Goal: Information Seeking & Learning: Learn about a topic

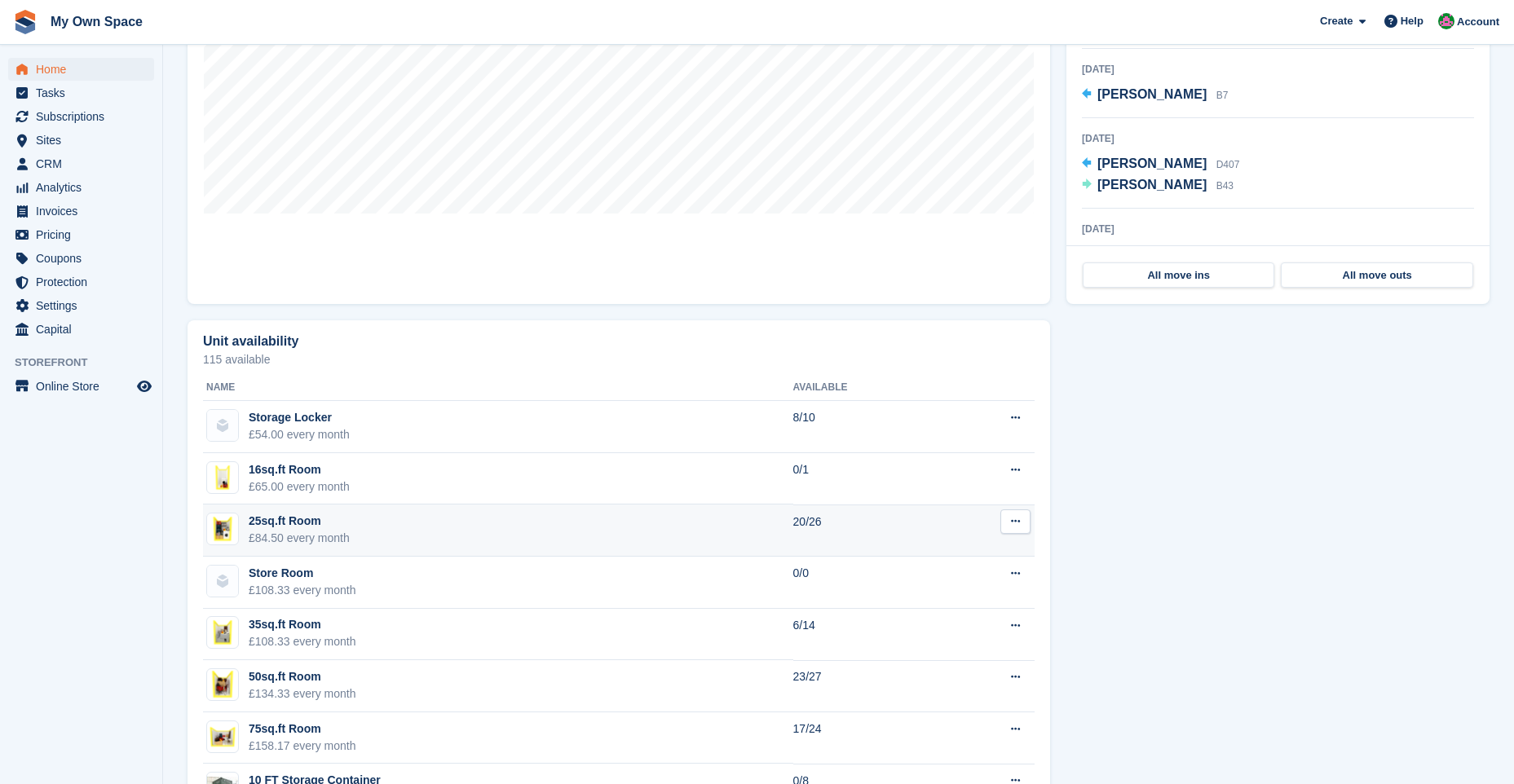
scroll to position [652, 0]
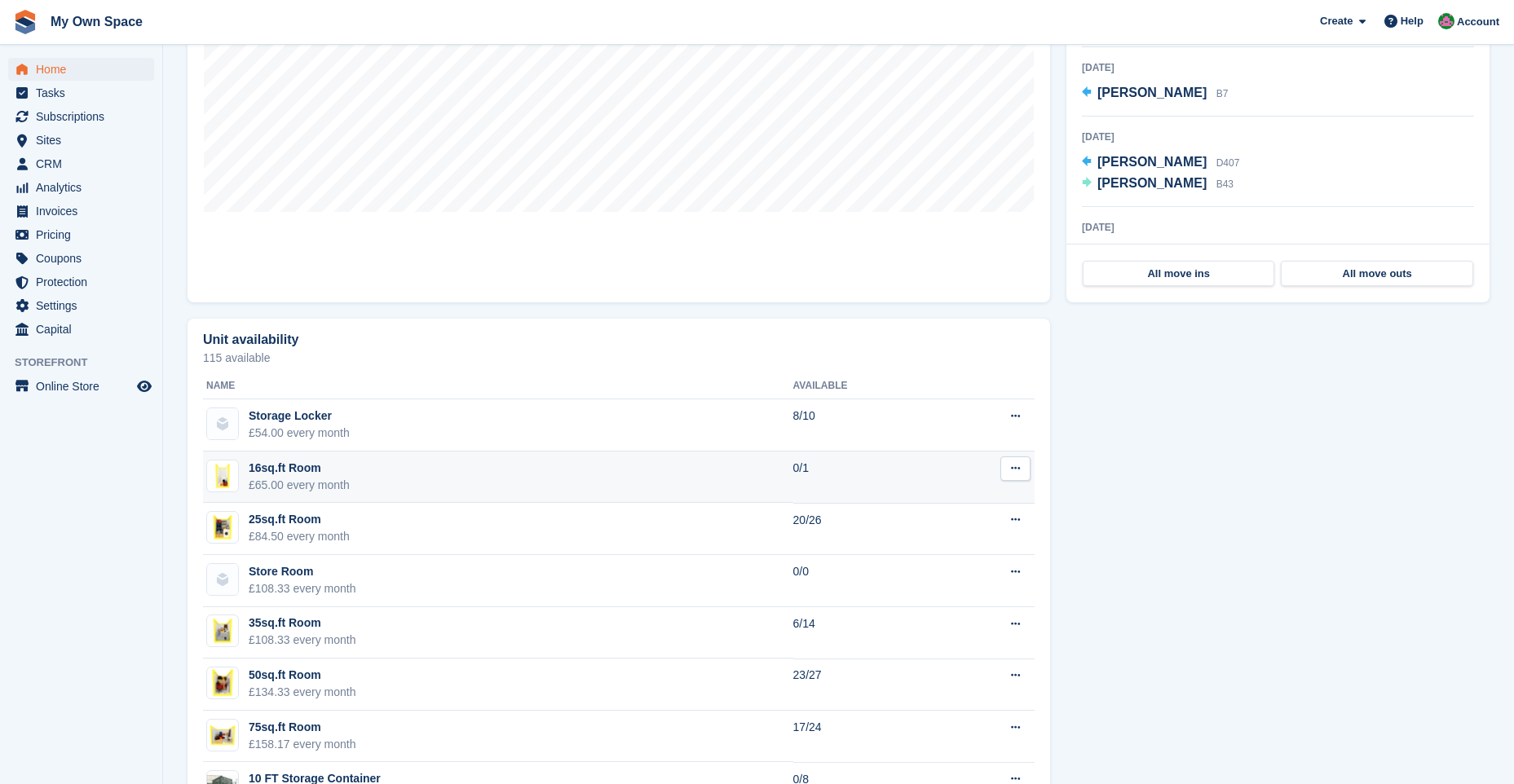
click at [454, 480] on td "16sq.ft Room £65.00 every month" at bounding box center [499, 477] width 590 height 52
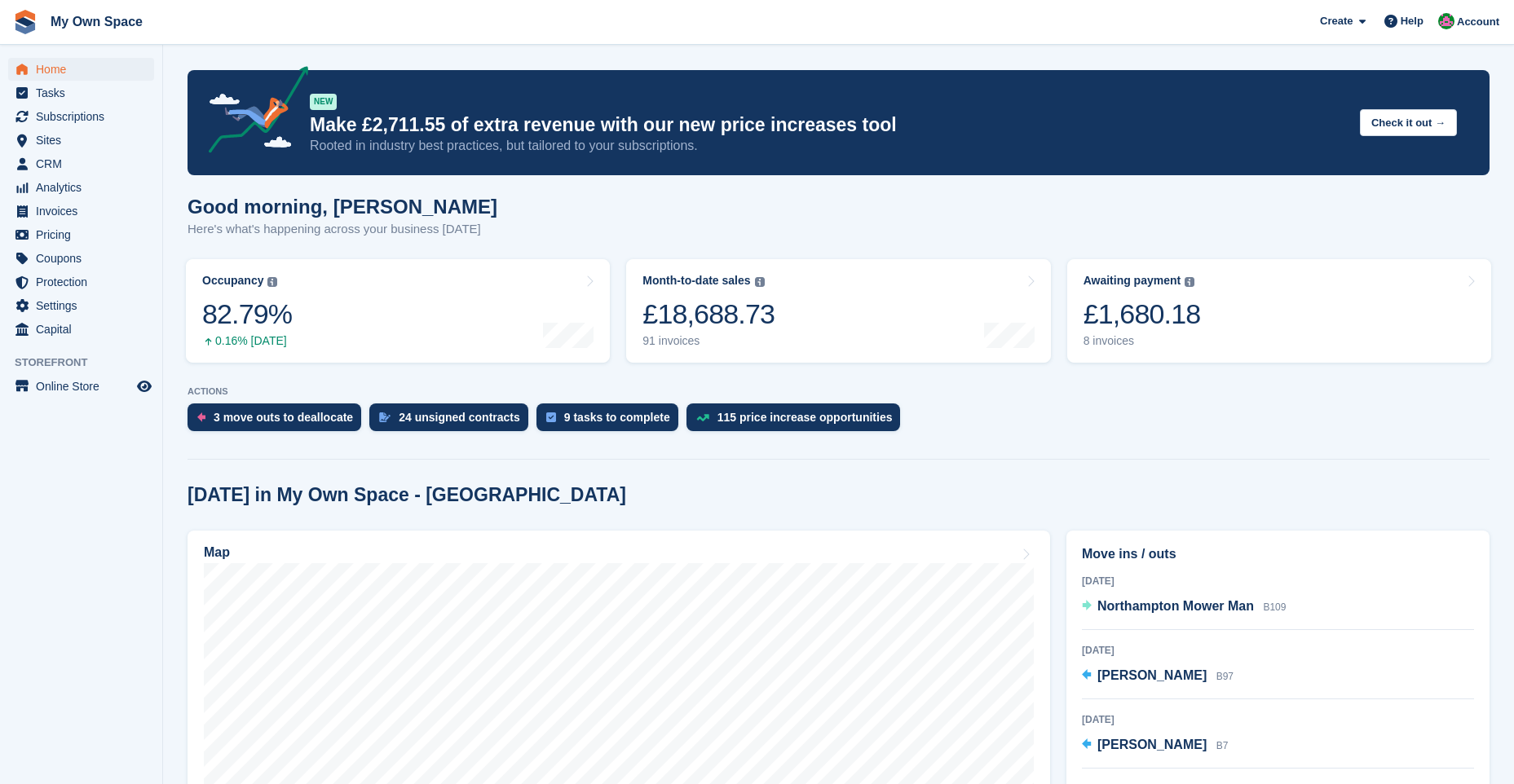
scroll to position [652, 0]
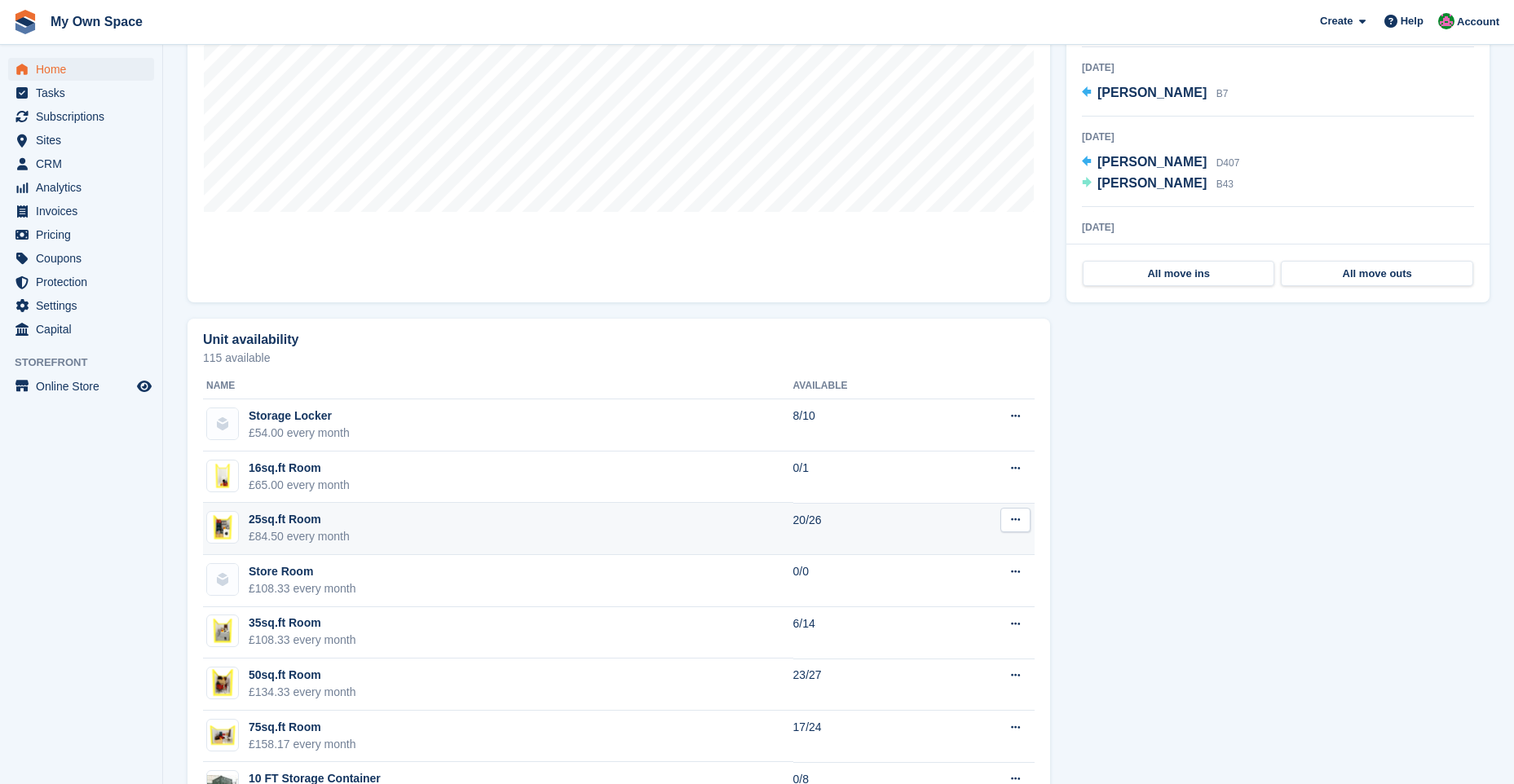
click at [510, 524] on td "25sq.ft Room £84.50 every month" at bounding box center [499, 529] width 590 height 52
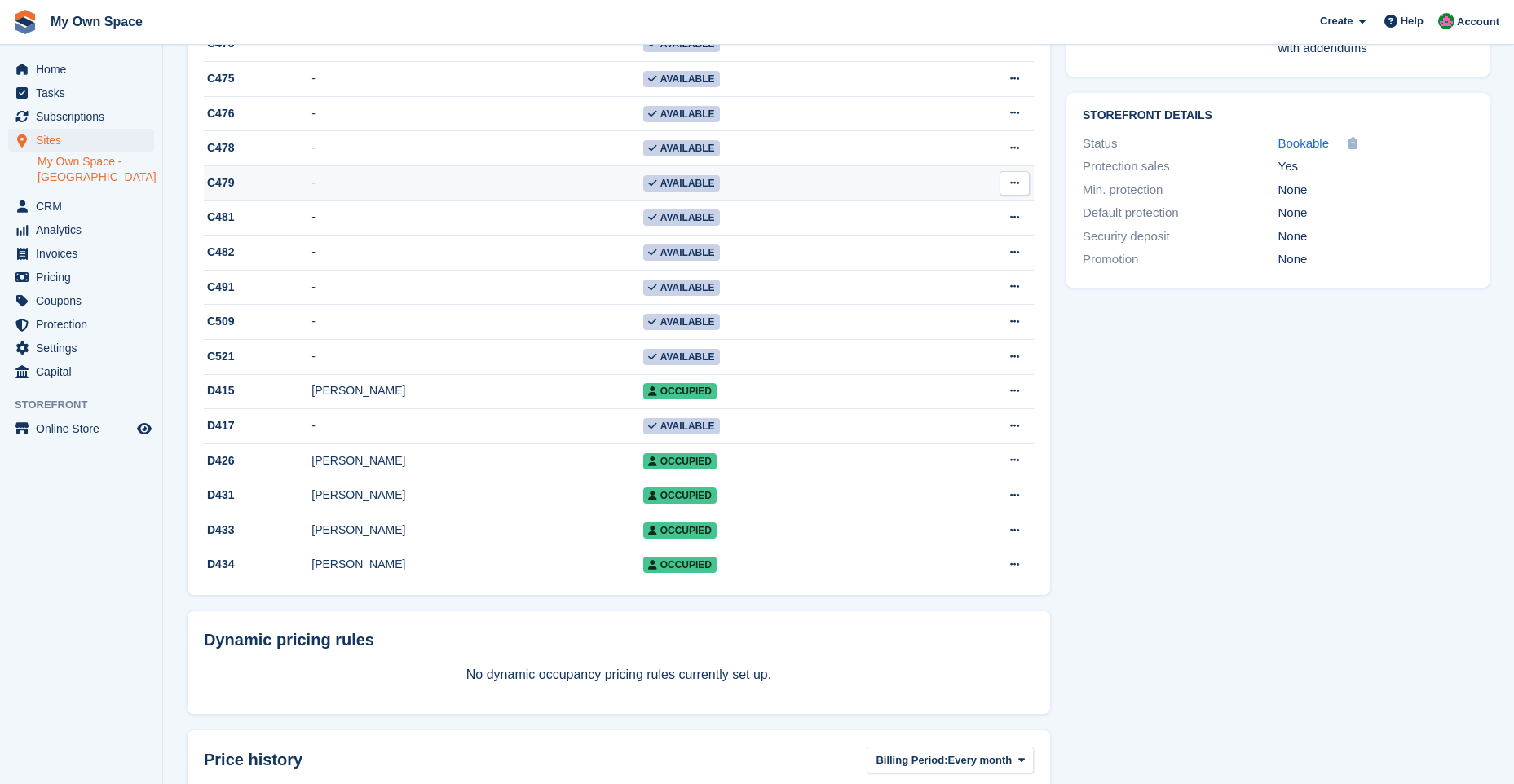
scroll to position [652, 0]
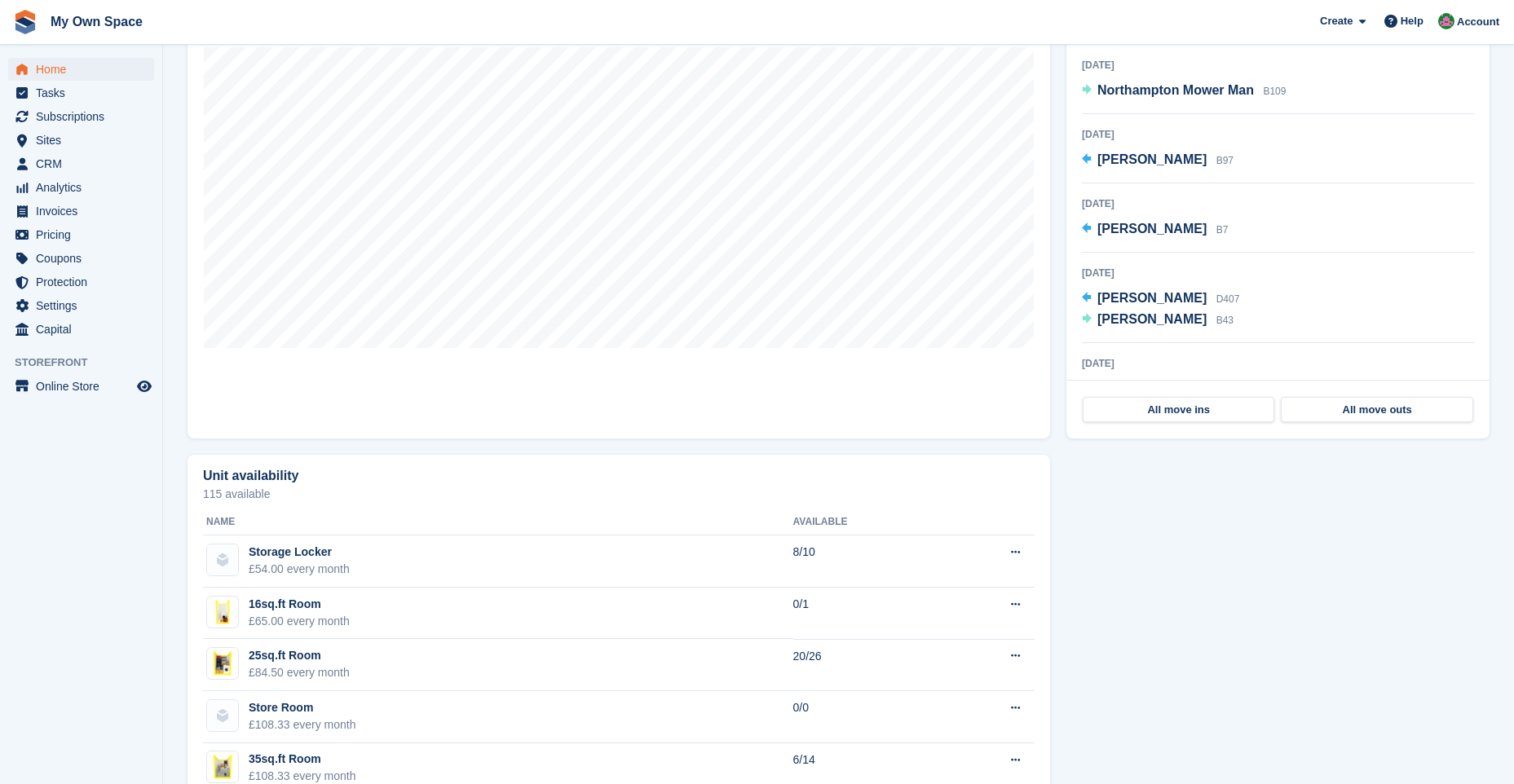
scroll to position [326, 0]
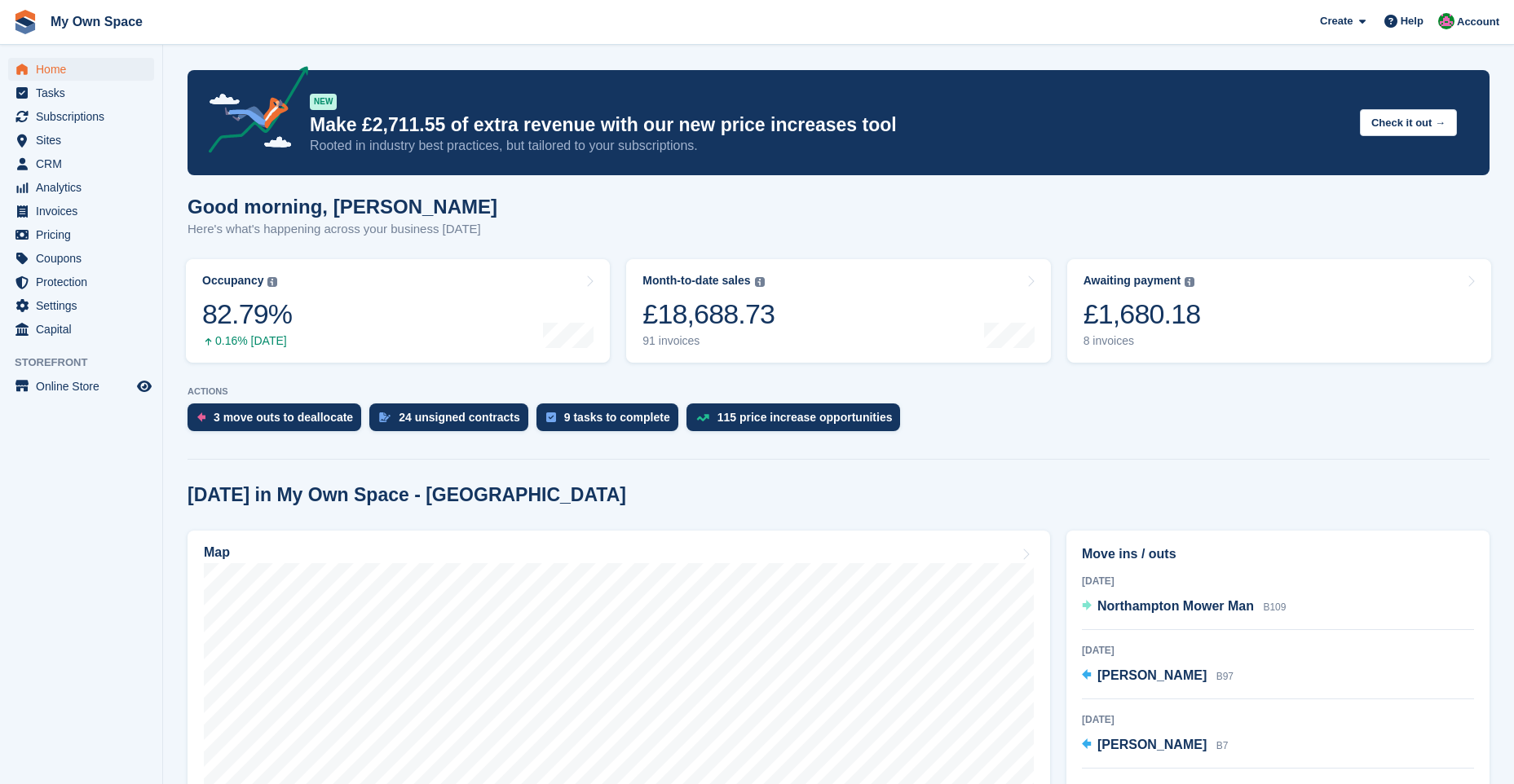
scroll to position [326, 0]
